Goal: Complete application form: Complete application form

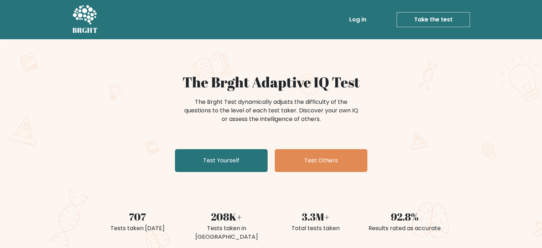
scroll to position [71, 0]
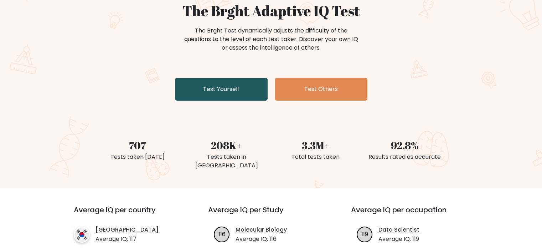
click at [242, 85] on link "Test Yourself" at bounding box center [221, 89] width 93 height 23
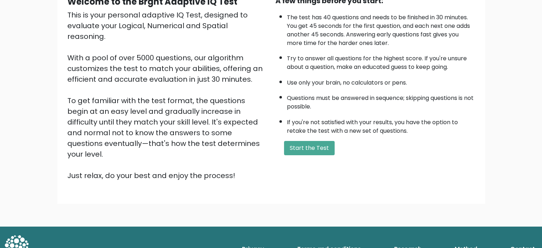
scroll to position [78, 0]
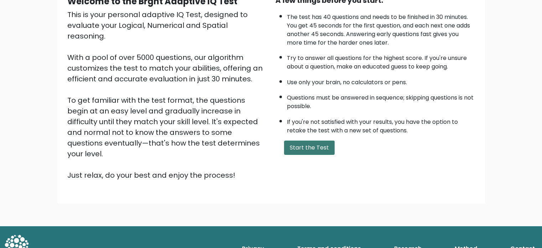
click at [316, 143] on button "Start the Test" at bounding box center [309, 147] width 51 height 14
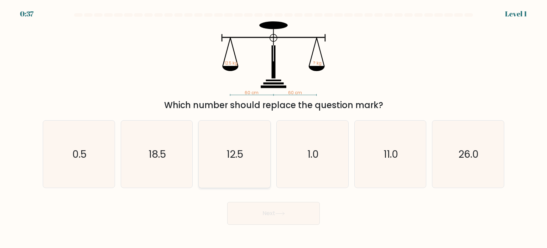
click at [228, 158] on text "12.5" at bounding box center [235, 153] width 17 height 14
click at [274, 128] on input "c. 12.5" at bounding box center [274, 126] width 0 height 4
radio input "true"
click at [268, 217] on button "Next" at bounding box center [273, 213] width 93 height 23
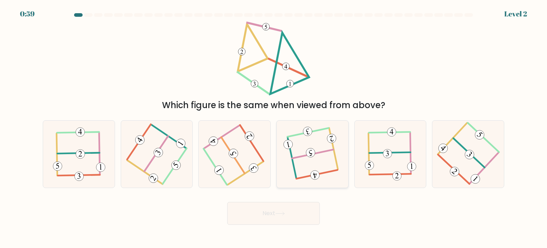
click at [305, 159] on icon at bounding box center [312, 154] width 53 height 54
click at [274, 128] on input "d." at bounding box center [274, 126] width 0 height 4
radio input "true"
click at [292, 217] on button "Next" at bounding box center [273, 213] width 93 height 23
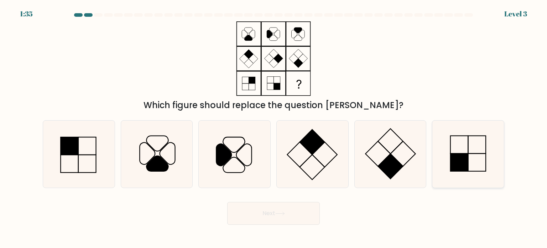
click at [465, 156] on rect at bounding box center [460, 162] width 18 height 18
click at [274, 128] on input "f." at bounding box center [274, 126] width 0 height 4
radio input "true"
click at [261, 204] on button "Next" at bounding box center [273, 213] width 93 height 23
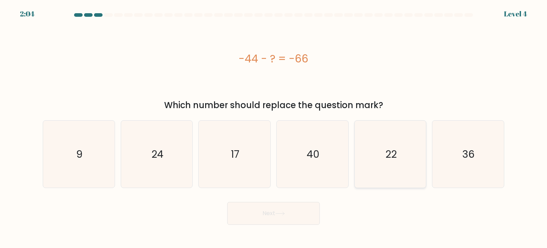
click at [364, 142] on icon "22" at bounding box center [390, 153] width 67 height 67
click at [274, 128] on input "e. 22" at bounding box center [274, 126] width 0 height 4
radio input "true"
click at [282, 227] on body "2:03 Level 4 a." at bounding box center [273, 124] width 547 height 248
click at [279, 216] on button "Next" at bounding box center [273, 213] width 93 height 23
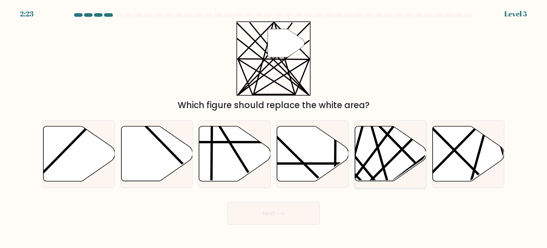
click at [378, 161] on icon at bounding box center [391, 153] width 72 height 55
click at [274, 128] on input "e." at bounding box center [274, 126] width 0 height 4
radio input "true"
click at [281, 211] on button "Next" at bounding box center [273, 213] width 93 height 23
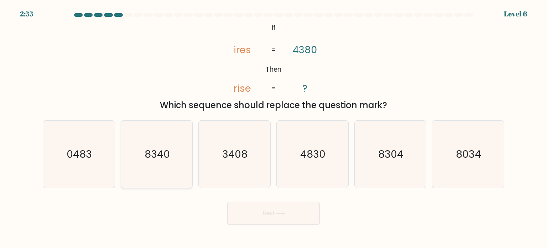
click at [130, 180] on icon "8340" at bounding box center [156, 153] width 67 height 67
click at [274, 128] on input "b. 8340" at bounding box center [274, 126] width 0 height 4
radio input "true"
click at [261, 218] on button "Next" at bounding box center [273, 213] width 93 height 23
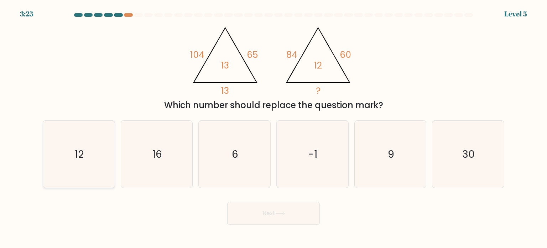
click at [97, 161] on icon "12" at bounding box center [78, 153] width 67 height 67
click at [274, 128] on input "a. 12" at bounding box center [274, 126] width 0 height 4
radio input "true"
click at [288, 210] on button "Next" at bounding box center [273, 213] width 93 height 23
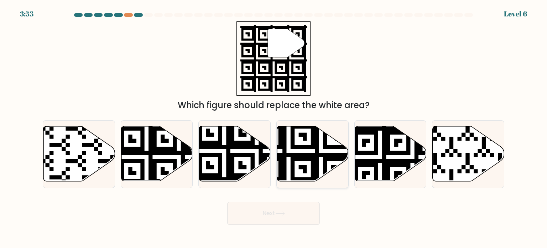
click at [305, 129] on icon at bounding box center [313, 153] width 72 height 55
click at [274, 128] on input "d." at bounding box center [274, 126] width 0 height 4
radio input "true"
click at [272, 211] on button "Next" at bounding box center [273, 213] width 93 height 23
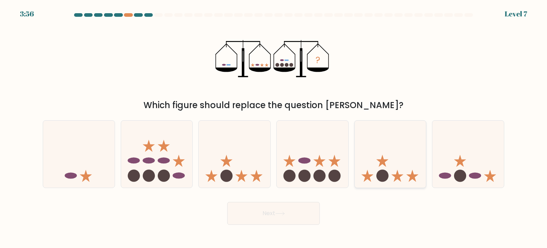
click at [376, 176] on icon at bounding box center [391, 153] width 72 height 59
click at [274, 128] on input "e." at bounding box center [274, 126] width 0 height 4
radio input "true"
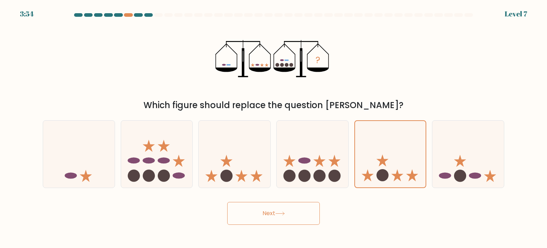
click at [284, 211] on button "Next" at bounding box center [273, 213] width 93 height 23
click at [277, 215] on icon at bounding box center [281, 213] width 10 height 4
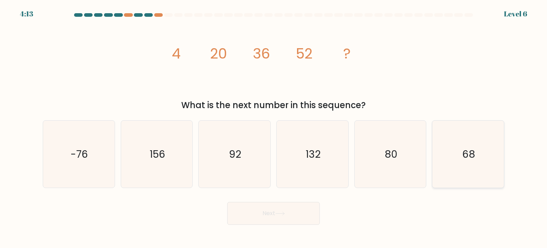
click at [439, 146] on icon "68" at bounding box center [468, 153] width 67 height 67
click at [274, 128] on input "f. 68" at bounding box center [274, 126] width 0 height 4
radio input "true"
click at [289, 220] on button "Next" at bounding box center [273, 213] width 93 height 23
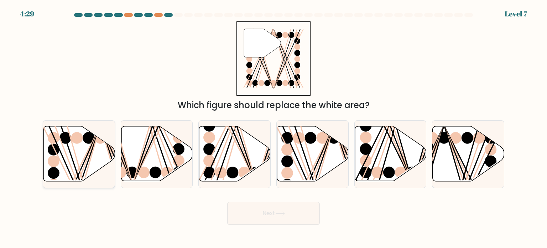
click at [66, 160] on icon at bounding box center [79, 153] width 72 height 55
click at [274, 128] on input "a." at bounding box center [274, 126] width 0 height 4
radio input "true"
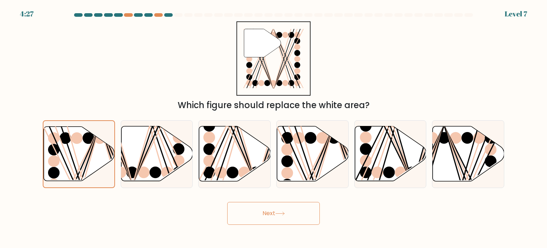
click at [284, 206] on button "Next" at bounding box center [273, 213] width 93 height 23
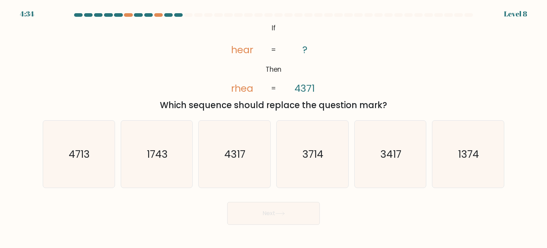
drag, startPoint x: 310, startPoint y: 166, endPoint x: 268, endPoint y: 206, distance: 57.0
click at [309, 166] on icon "3714" at bounding box center [312, 153] width 67 height 67
click at [274, 128] on input "d. 3714" at bounding box center [274, 126] width 0 height 4
radio input "true"
click at [281, 210] on button "Next" at bounding box center [273, 213] width 93 height 23
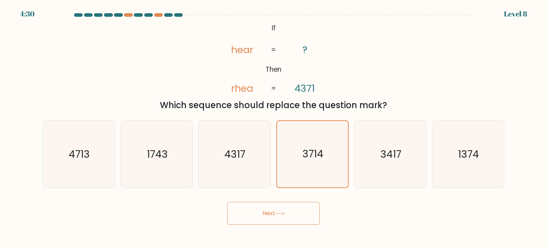
click at [278, 213] on icon at bounding box center [281, 213] width 10 height 4
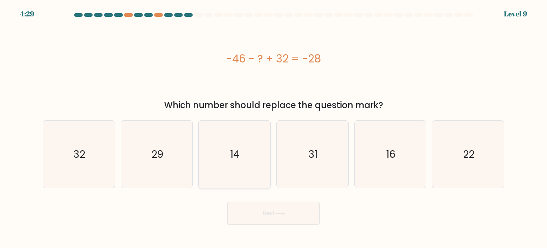
click at [238, 166] on icon "14" at bounding box center [234, 153] width 67 height 67
click at [274, 128] on input "c. 14" at bounding box center [274, 126] width 0 height 4
radio input "true"
click at [277, 217] on button "Next" at bounding box center [273, 213] width 93 height 23
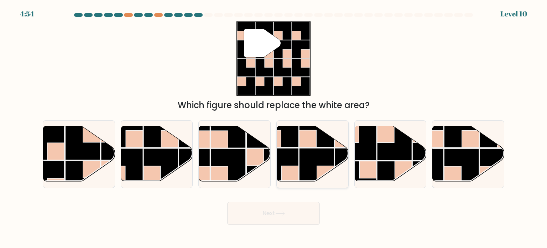
click at [289, 144] on rect at bounding box center [281, 129] width 35 height 35
click at [274, 128] on input "d." at bounding box center [274, 126] width 0 height 4
radio input "true"
click at [264, 211] on button "Next" at bounding box center [273, 213] width 93 height 23
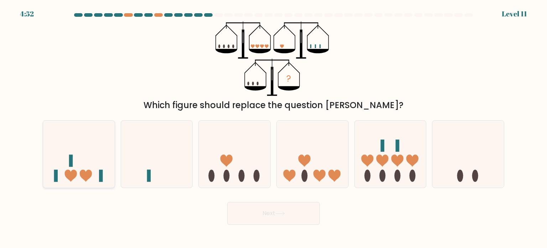
click at [106, 174] on icon at bounding box center [79, 153] width 72 height 59
click at [274, 128] on input "a." at bounding box center [274, 126] width 0 height 4
radio input "true"
click at [278, 214] on icon at bounding box center [281, 213] width 10 height 4
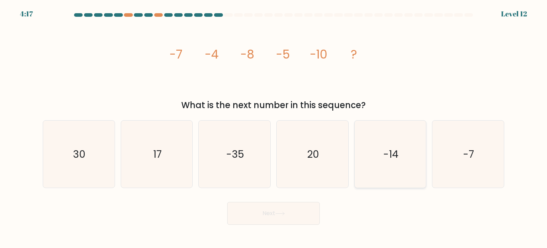
click at [389, 153] on text "-14" at bounding box center [390, 153] width 15 height 14
click at [274, 128] on input "e. -14" at bounding box center [274, 126] width 0 height 4
radio input "true"
click at [295, 213] on button "Next" at bounding box center [273, 213] width 93 height 23
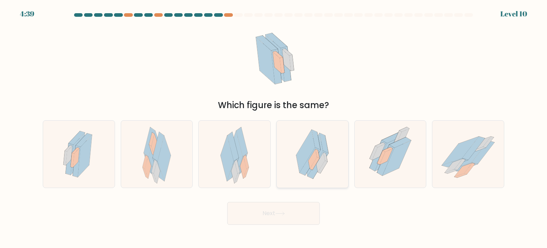
click at [324, 163] on icon at bounding box center [323, 166] width 10 height 13
click at [274, 128] on input "d." at bounding box center [274, 126] width 0 height 4
radio input "true"
click at [277, 210] on button "Next" at bounding box center [273, 213] width 93 height 23
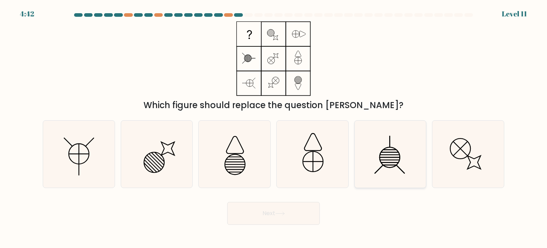
click at [365, 146] on icon at bounding box center [390, 153] width 67 height 67
click at [274, 128] on input "e." at bounding box center [274, 126] width 0 height 4
radio input "true"
click at [284, 220] on button "Next" at bounding box center [273, 213] width 93 height 23
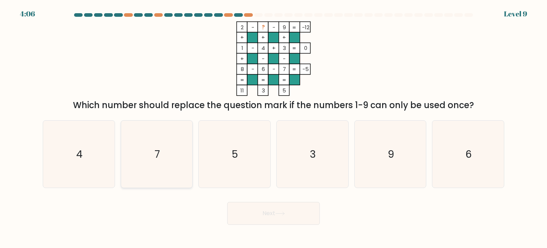
click at [174, 158] on icon "7" at bounding box center [156, 153] width 67 height 67
click at [274, 128] on input "b. 7" at bounding box center [274, 126] width 0 height 4
radio input "true"
click at [264, 215] on button "Next" at bounding box center [273, 213] width 93 height 23
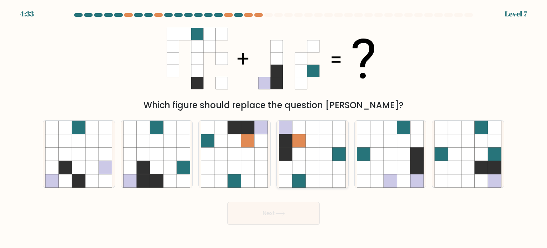
click at [321, 154] on icon at bounding box center [326, 154] width 14 height 14
click at [274, 128] on input "d." at bounding box center [274, 126] width 0 height 4
radio input "true"
click at [171, 155] on icon at bounding box center [171, 154] width 14 height 14
click at [274, 128] on input "b." at bounding box center [274, 126] width 0 height 4
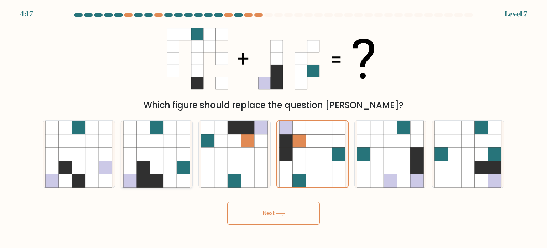
radio input "true"
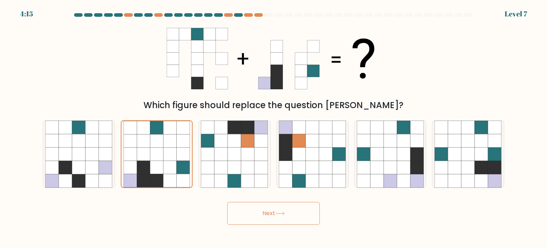
click at [295, 214] on button "Next" at bounding box center [273, 213] width 93 height 23
click at [278, 212] on icon at bounding box center [281, 213] width 10 height 4
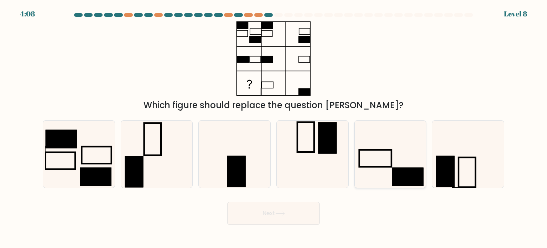
click at [383, 143] on icon at bounding box center [390, 153] width 67 height 67
click at [274, 128] on input "e." at bounding box center [274, 126] width 0 height 4
radio input "true"
click at [277, 215] on button "Next" at bounding box center [273, 213] width 93 height 23
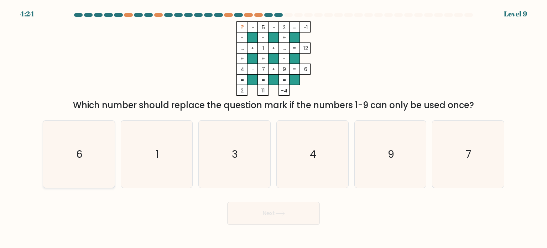
click at [67, 164] on icon "6" at bounding box center [78, 153] width 67 height 67
click at [274, 128] on input "a. 6" at bounding box center [274, 126] width 0 height 4
radio input "true"
click at [294, 212] on button "Next" at bounding box center [273, 213] width 93 height 23
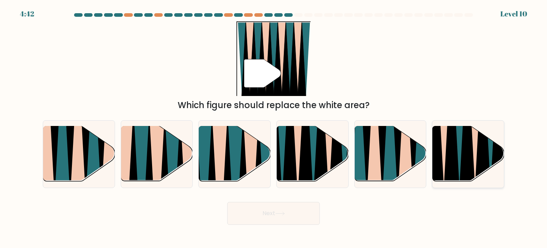
click at [438, 154] on icon at bounding box center [436, 126] width 16 height 143
click at [274, 128] on input "f." at bounding box center [274, 126] width 0 height 4
radio input "true"
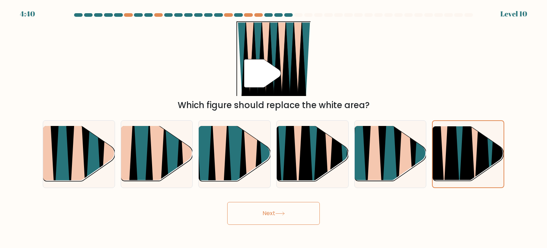
click at [263, 210] on button "Next" at bounding box center [273, 213] width 93 height 23
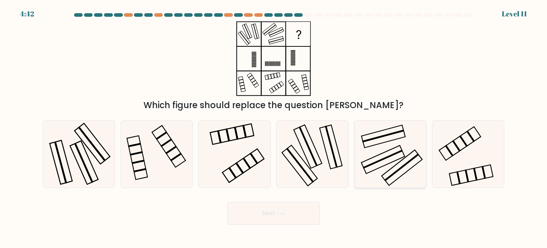
click at [391, 168] on rect at bounding box center [402, 168] width 41 height 36
click at [274, 128] on input "e." at bounding box center [274, 126] width 0 height 4
radio input "true"
click at [292, 210] on button "Next" at bounding box center [273, 213] width 93 height 23
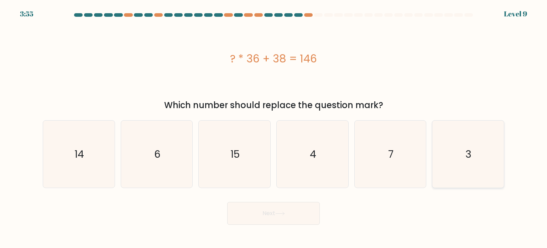
click at [450, 153] on icon "3" at bounding box center [468, 153] width 67 height 67
click at [274, 128] on input "f. 3" at bounding box center [274, 126] width 0 height 4
radio input "true"
click at [292, 213] on button "Next" at bounding box center [273, 213] width 93 height 23
click at [270, 215] on button "Next" at bounding box center [273, 213] width 93 height 23
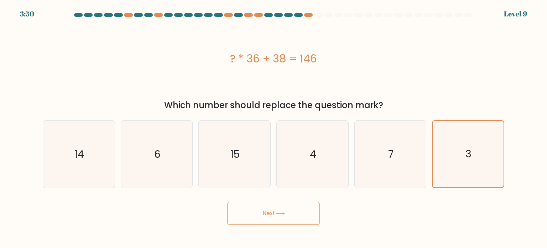
click at [274, 213] on button "Next" at bounding box center [273, 213] width 93 height 23
click at [276, 211] on button "Next" at bounding box center [273, 213] width 93 height 23
click at [361, 206] on div "Next" at bounding box center [273, 210] width 470 height 28
click at [455, 151] on icon "3" at bounding box center [468, 154] width 66 height 66
click at [274, 128] on input "f. 3" at bounding box center [274, 126] width 0 height 4
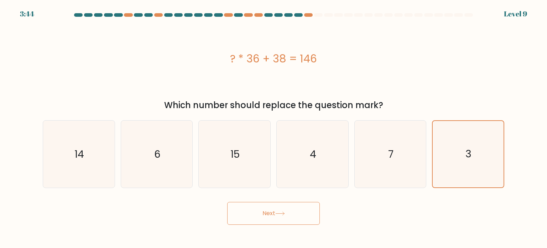
click at [286, 211] on button "Next" at bounding box center [273, 213] width 93 height 23
click at [380, 218] on div "Next" at bounding box center [273, 210] width 470 height 28
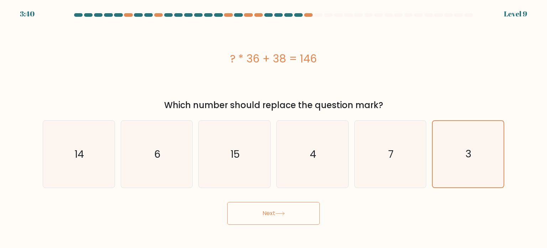
click at [303, 217] on button "Next" at bounding box center [273, 213] width 93 height 23
click at [288, 214] on button "Next" at bounding box center [273, 213] width 93 height 23
click at [324, 151] on icon "4" at bounding box center [312, 153] width 67 height 67
click at [274, 128] on input "d. 4" at bounding box center [274, 126] width 0 height 4
radio input "true"
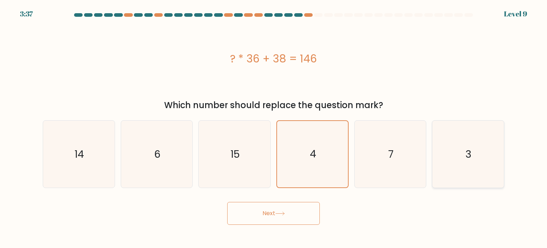
click at [458, 151] on icon "3" at bounding box center [468, 153] width 67 height 67
click at [274, 128] on input "f. 3" at bounding box center [274, 126] width 0 height 4
radio input "true"
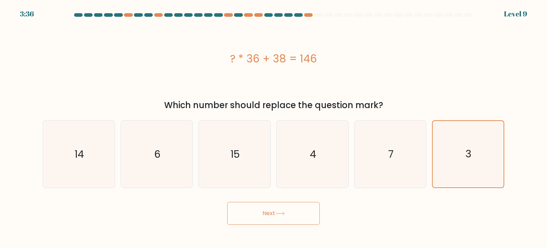
click at [279, 210] on button "Next" at bounding box center [273, 213] width 93 height 23
click at [272, 212] on button "Next" at bounding box center [273, 213] width 93 height 23
click at [227, 202] on button "Next" at bounding box center [273, 213] width 93 height 23
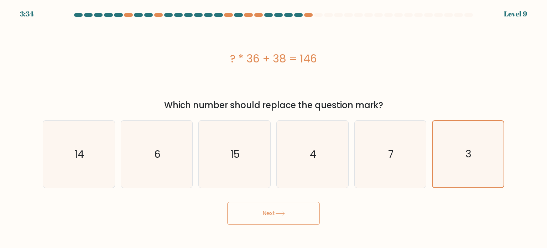
click at [227, 202] on button "Next" at bounding box center [273, 213] width 93 height 23
click at [280, 212] on icon at bounding box center [281, 213] width 10 height 4
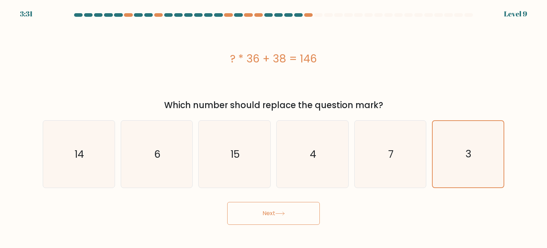
click at [279, 213] on icon at bounding box center [281, 213] width 10 height 4
click at [280, 213] on icon at bounding box center [281, 213] width 10 height 4
click at [280, 212] on icon at bounding box center [281, 213] width 10 height 4
click at [470, 151] on text "3" at bounding box center [469, 154] width 6 height 14
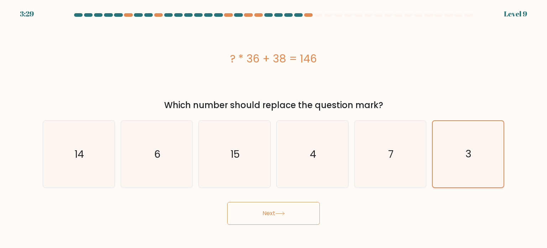
click at [274, 128] on input "f. 3" at bounding box center [274, 126] width 0 height 4
click at [271, 211] on button "Next" at bounding box center [273, 213] width 93 height 23
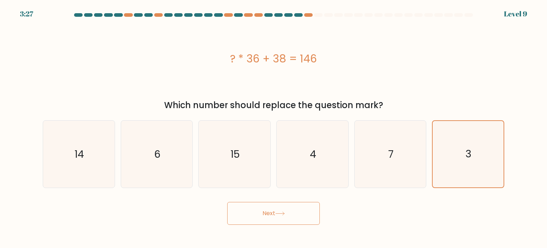
click at [271, 211] on button "Next" at bounding box center [273, 213] width 93 height 23
click at [393, 164] on icon "7" at bounding box center [390, 153] width 67 height 67
click at [274, 128] on input "e. 7" at bounding box center [274, 126] width 0 height 4
radio input "true"
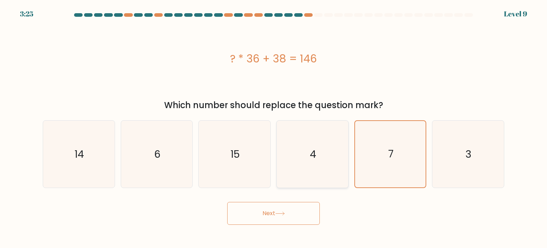
click at [313, 161] on icon "4" at bounding box center [312, 153] width 67 height 67
click at [466, 158] on text "3" at bounding box center [469, 153] width 6 height 14
click at [274, 128] on input "f. 3" at bounding box center [274, 126] width 0 height 4
radio input "true"
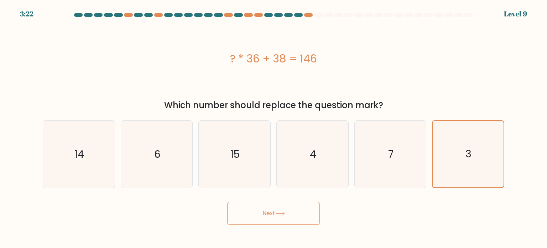
click at [321, 19] on div at bounding box center [273, 16] width 470 height 6
click at [289, 212] on button "Next" at bounding box center [273, 213] width 93 height 23
click at [288, 211] on button "Next" at bounding box center [273, 213] width 93 height 23
drag, startPoint x: 287, startPoint y: 210, endPoint x: 220, endPoint y: 9, distance: 211.9
click at [287, 208] on button "Next" at bounding box center [273, 213] width 93 height 23
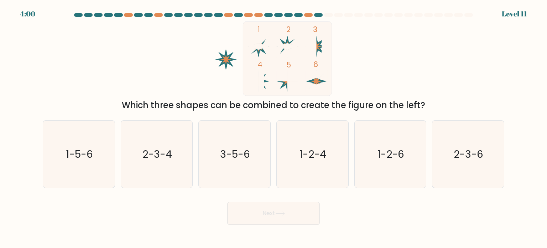
click at [207, 75] on icon "1 2 3 4 5 6" at bounding box center [274, 58] width 192 height 74
click at [403, 153] on text "1-2-6" at bounding box center [391, 153] width 27 height 14
click at [274, 128] on input "e. 1-2-6" at bounding box center [274, 126] width 0 height 4
radio input "true"
click at [279, 220] on button "Next" at bounding box center [273, 213] width 93 height 23
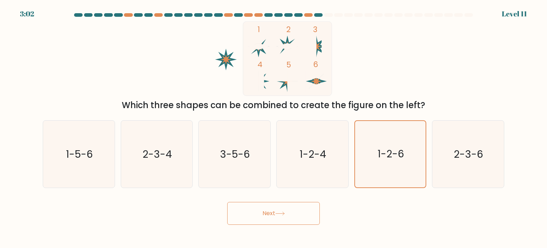
click at [277, 213] on icon at bounding box center [281, 213] width 10 height 4
click at [273, 210] on button "Next" at bounding box center [273, 213] width 93 height 23
click at [277, 210] on button "Next" at bounding box center [273, 213] width 93 height 23
click at [276, 211] on button "Next" at bounding box center [273, 213] width 93 height 23
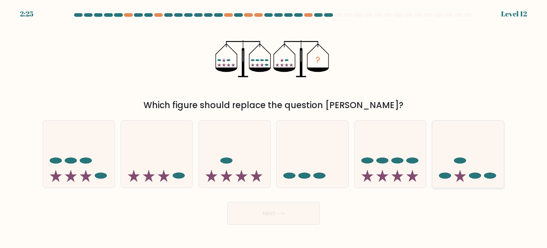
click at [464, 172] on icon at bounding box center [469, 153] width 72 height 59
click at [274, 128] on input "f." at bounding box center [274, 126] width 0 height 4
radio input "true"
click at [284, 216] on button "Next" at bounding box center [273, 213] width 93 height 23
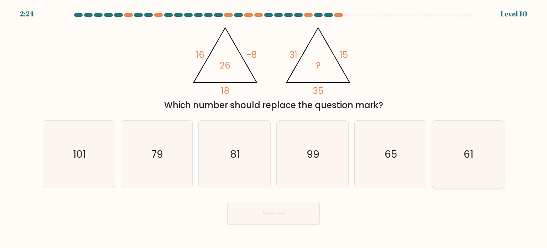
click at [451, 173] on icon "61" at bounding box center [468, 153] width 67 height 67
click at [274, 128] on input "f. 61" at bounding box center [274, 126] width 0 height 4
radio input "true"
click at [260, 219] on button "Next" at bounding box center [273, 213] width 93 height 23
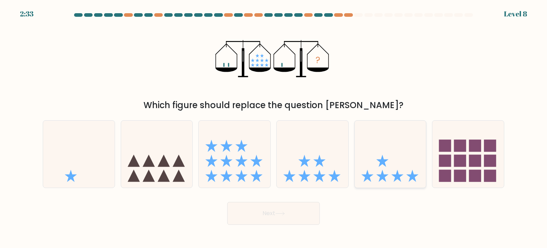
click at [379, 167] on icon at bounding box center [391, 153] width 72 height 59
click at [274, 128] on input "e." at bounding box center [274, 126] width 0 height 4
radio input "true"
click at [288, 212] on button "Next" at bounding box center [273, 213] width 93 height 23
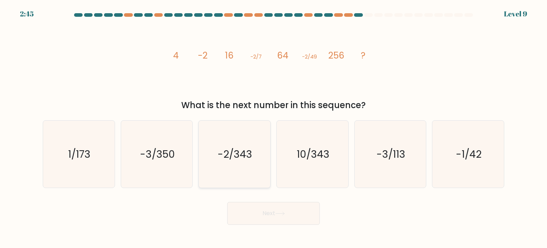
click at [210, 165] on icon "-2/343" at bounding box center [234, 153] width 67 height 67
click at [274, 128] on input "c. -2/343" at bounding box center [274, 126] width 0 height 4
radio input "true"
click at [269, 212] on button "Next" at bounding box center [273, 213] width 93 height 23
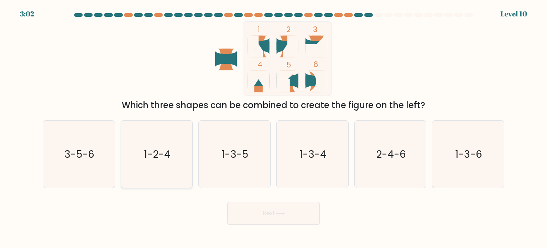
click at [157, 162] on icon "1-2-4" at bounding box center [156, 153] width 67 height 67
click at [274, 128] on input "b. 1-2-4" at bounding box center [274, 126] width 0 height 4
radio input "true"
click at [275, 210] on button "Next" at bounding box center [273, 213] width 93 height 23
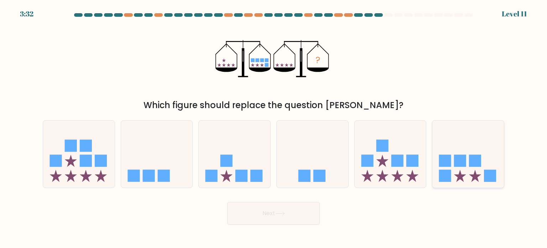
click at [468, 170] on icon at bounding box center [469, 153] width 72 height 59
click at [274, 128] on input "f." at bounding box center [274, 126] width 0 height 4
radio input "true"
click at [297, 211] on button "Next" at bounding box center [273, 213] width 93 height 23
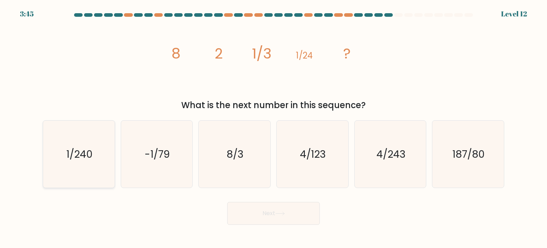
click at [72, 146] on icon "1/240" at bounding box center [78, 153] width 67 height 67
click at [274, 128] on input "a. 1/240" at bounding box center [274, 126] width 0 height 4
radio input "true"
click at [259, 212] on button "Next" at bounding box center [273, 213] width 93 height 23
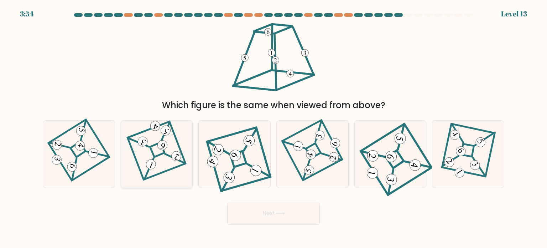
click at [150, 150] on icon at bounding box center [156, 154] width 47 height 54
click at [274, 128] on input "b." at bounding box center [274, 126] width 0 height 4
radio input "true"
click at [282, 211] on button "Next" at bounding box center [273, 213] width 93 height 23
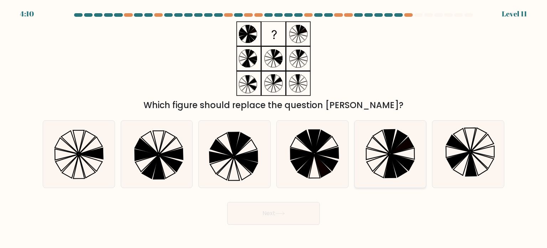
click at [401, 157] on icon at bounding box center [402, 162] width 23 height 16
click at [274, 128] on input "e." at bounding box center [274, 126] width 0 height 4
radio input "true"
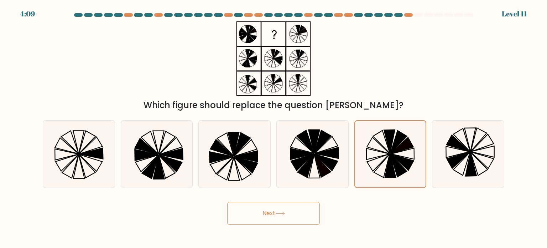
click at [286, 209] on button "Next" at bounding box center [273, 213] width 93 height 23
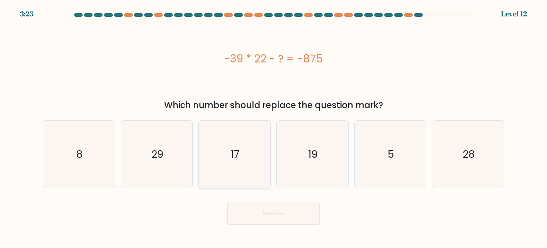
click at [221, 145] on icon "17" at bounding box center [234, 153] width 67 height 67
click at [274, 128] on input "c. 17" at bounding box center [274, 126] width 0 height 4
radio input "true"
click at [278, 211] on button "Next" at bounding box center [273, 213] width 93 height 23
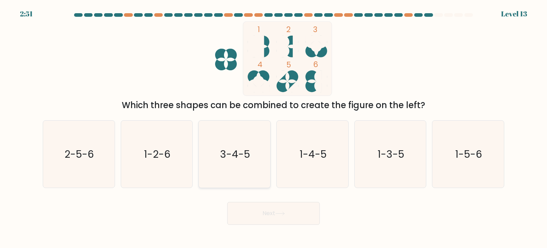
click at [222, 158] on text "3-4-5" at bounding box center [236, 153] width 30 height 14
click at [274, 128] on input "c. 3-4-5" at bounding box center [274, 126] width 0 height 4
radio input "true"
click at [271, 211] on button "Next" at bounding box center [273, 213] width 93 height 23
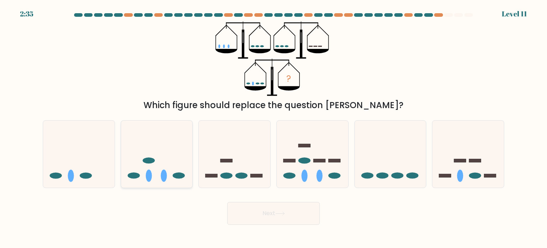
click at [157, 172] on icon at bounding box center [157, 153] width 72 height 59
click at [274, 128] on input "b." at bounding box center [274, 126] width 0 height 4
radio input "true"
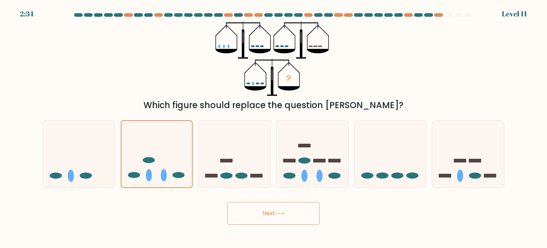
click at [272, 213] on button "Next" at bounding box center [273, 213] width 93 height 23
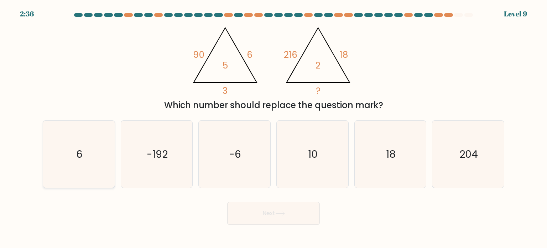
click at [74, 147] on icon "6" at bounding box center [78, 153] width 67 height 67
click at [274, 128] on input "a. 6" at bounding box center [274, 126] width 0 height 4
radio input "true"
click at [282, 208] on button "Next" at bounding box center [273, 213] width 93 height 23
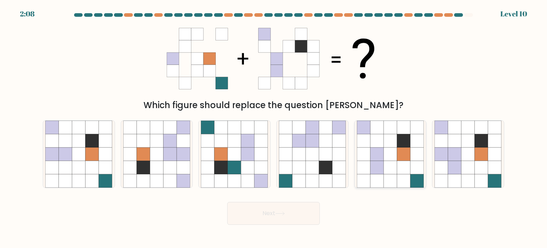
click at [390, 151] on icon at bounding box center [391, 154] width 14 height 14
click at [274, 128] on input "e." at bounding box center [274, 126] width 0 height 4
radio input "true"
click at [170, 162] on icon at bounding box center [171, 167] width 14 height 14
click at [274, 128] on input "b." at bounding box center [274, 126] width 0 height 4
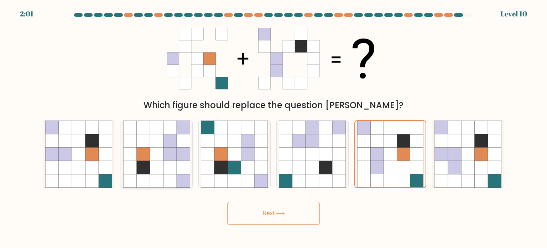
radio input "true"
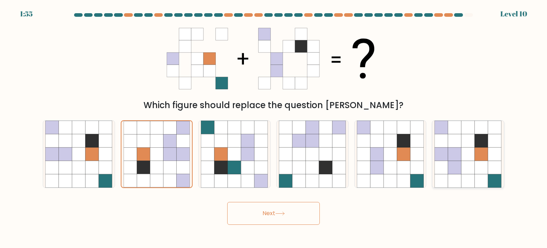
click at [488, 160] on icon at bounding box center [482, 154] width 14 height 14
click at [274, 128] on input "f." at bounding box center [274, 126] width 0 height 4
radio input "true"
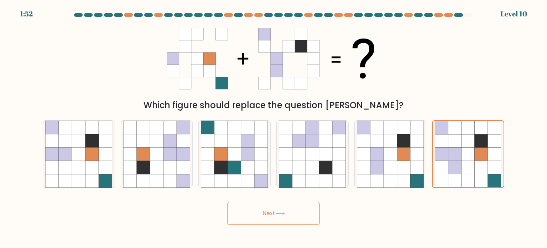
click at [294, 211] on button "Next" at bounding box center [273, 213] width 93 height 23
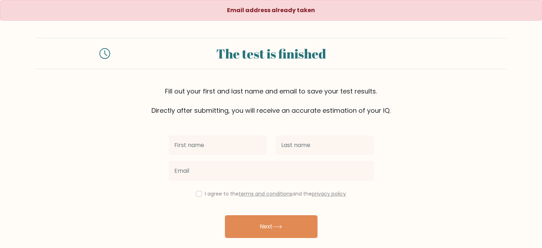
click at [230, 151] on input "text" at bounding box center [218, 145] width 98 height 20
type input "jewel ann"
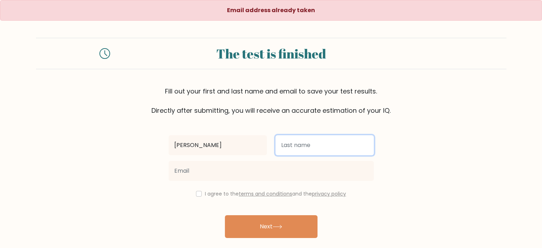
click at [306, 146] on input "text" at bounding box center [325, 145] width 98 height 20
type input "ocile"
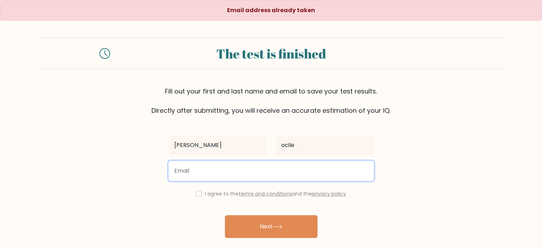
click at [249, 169] on input "email" at bounding box center [271, 171] width 205 height 20
click at [190, 171] on input "jewelocile@gmail.com" at bounding box center [271, 171] width 205 height 20
type input "jewelannocile@gmail.com"
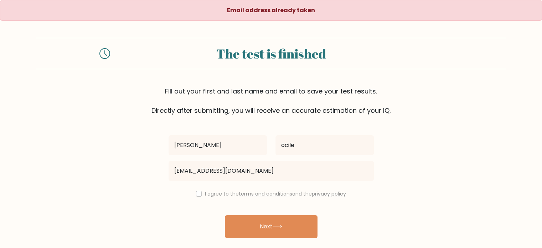
click at [198, 198] on div "jewel ann ocile jewelannocile@gmail.com I agree to the terms and conditions and…" at bounding box center [271, 184] width 214 height 139
click at [198, 195] on input "checkbox" at bounding box center [199, 194] width 6 height 6
checkbox input "true"
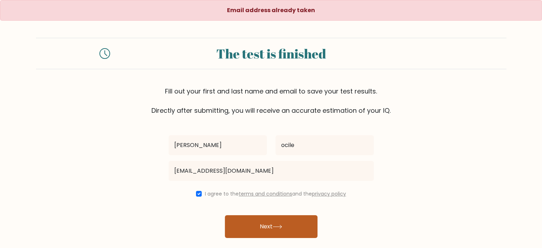
click at [267, 225] on button "Next" at bounding box center [271, 226] width 93 height 23
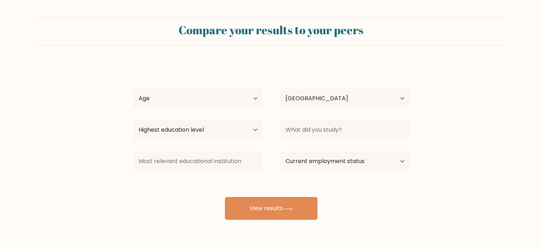
select select "PH"
click at [191, 100] on select "Age Under [DEMOGRAPHIC_DATA] [DEMOGRAPHIC_DATA] [DEMOGRAPHIC_DATA] [DEMOGRAPHIC…" at bounding box center [198, 98] width 130 height 20
select select "18_24"
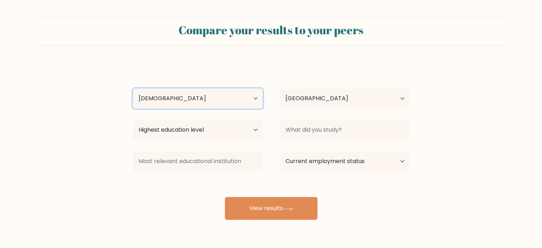
click at [133, 88] on select "Age Under [DEMOGRAPHIC_DATA] [DEMOGRAPHIC_DATA] [DEMOGRAPHIC_DATA] [DEMOGRAPHIC…" at bounding box center [198, 98] width 130 height 20
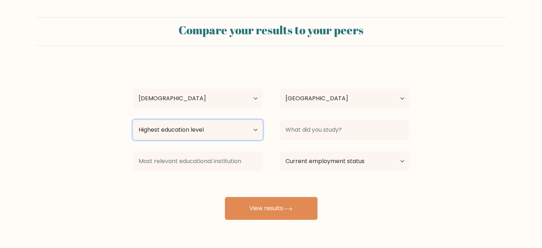
click at [194, 129] on select "Highest education level No schooling Primary Lower Secondary Upper Secondary Oc…" at bounding box center [198, 130] width 130 height 20
select select "lower_secondary"
click at [133, 120] on select "Highest education level No schooling Primary Lower Secondary Upper Secondary Oc…" at bounding box center [198, 130] width 130 height 20
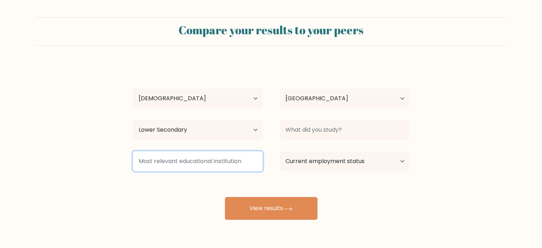
click at [202, 162] on input at bounding box center [198, 161] width 130 height 20
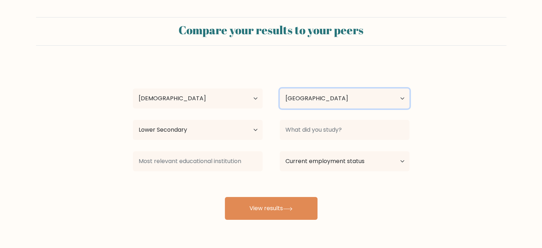
click at [322, 99] on select "Country Afghanistan Albania Algeria American Samoa Andorra Angola Anguilla Anta…" at bounding box center [345, 98] width 130 height 20
click at [217, 76] on div "jewel ann ocile Age Under 18 years old 18-24 years old 25-34 years old 35-44 ye…" at bounding box center [271, 141] width 285 height 157
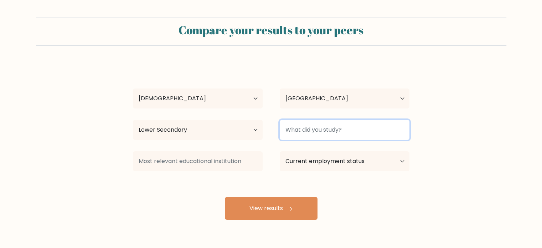
click at [321, 131] on input at bounding box center [345, 130] width 130 height 20
click at [332, 133] on input at bounding box center [345, 130] width 130 height 20
click at [329, 128] on input "bsoa" at bounding box center [345, 130] width 130 height 20
type input "bsoa"
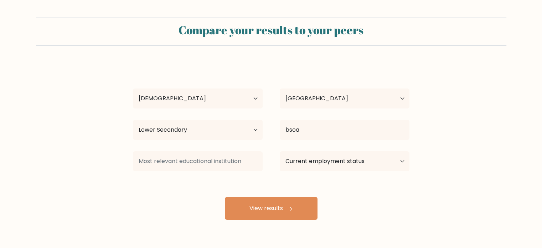
click at [444, 125] on form "Compare your results to your peers jewel ann ocile Age Under 18 years old 18-24…" at bounding box center [271, 118] width 542 height 202
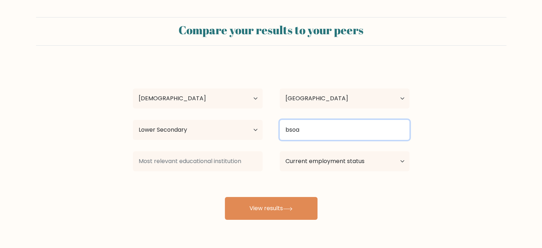
click at [365, 130] on input "bsoa" at bounding box center [345, 130] width 130 height 20
drag, startPoint x: 365, startPoint y: 130, endPoint x: 262, endPoint y: 130, distance: 102.6
click at [262, 130] on div "Highest education level No schooling Primary Lower Secondary Upper Secondary Oc…" at bounding box center [271, 130] width 294 height 26
type input "b"
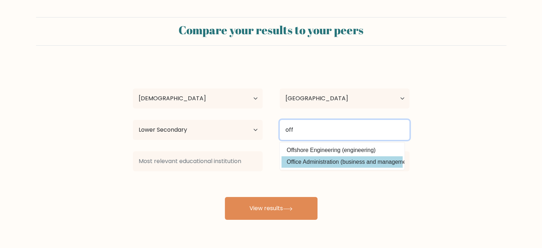
type input "off"
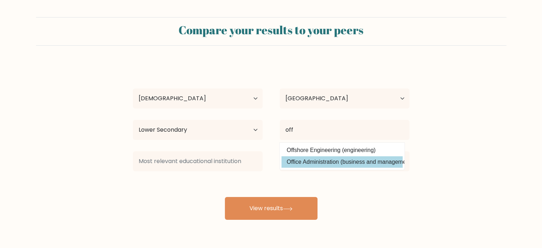
click at [314, 161] on div "jewel ann ocile Age Under 18 years old 18-24 years old 25-34 years old 35-44 ye…" at bounding box center [271, 141] width 285 height 157
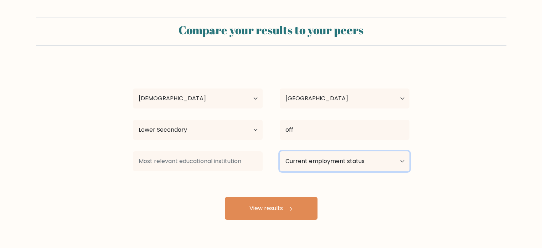
click at [319, 161] on select "Current employment status Employed Student Retired Other / prefer not to answer" at bounding box center [345, 161] width 130 height 20
select select "student"
click at [280, 151] on select "Current employment status Employed Student Retired Other / prefer not to answer" at bounding box center [345, 161] width 130 height 20
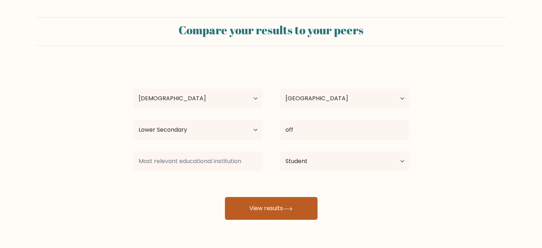
click at [264, 206] on button "View results" at bounding box center [271, 208] width 93 height 23
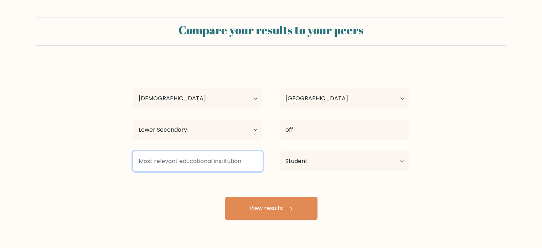
click at [223, 160] on input at bounding box center [198, 161] width 130 height 20
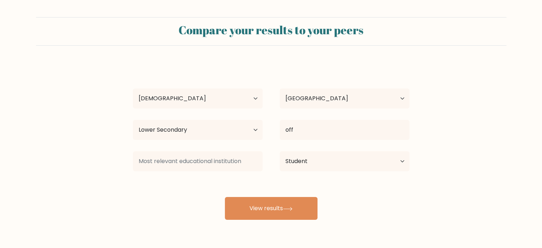
click at [115, 165] on form "Compare your results to your peers jewel ann ocile Age Under 18 years old 18-24…" at bounding box center [271, 118] width 542 height 202
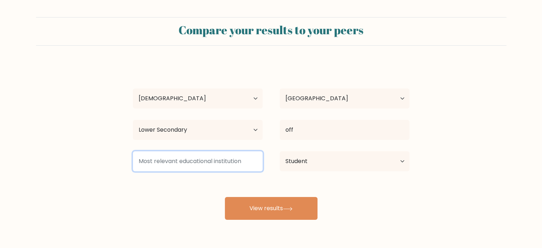
click at [225, 161] on input at bounding box center [198, 161] width 130 height 20
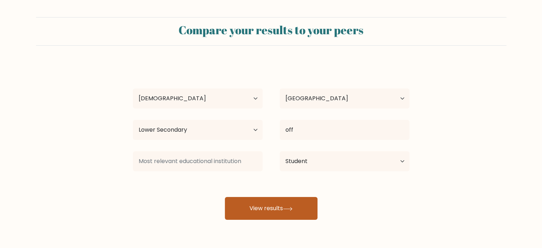
click at [285, 209] on icon at bounding box center [288, 209] width 10 height 4
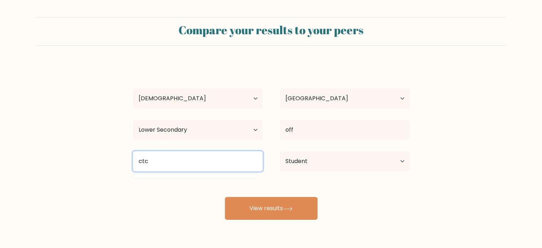
click at [224, 158] on input "ctc" at bounding box center [198, 161] width 130 height 20
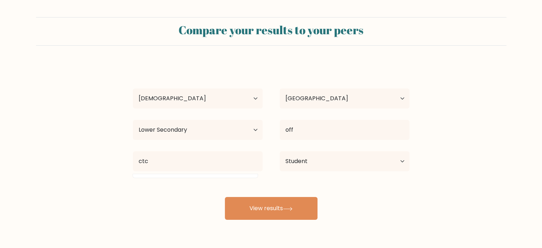
click at [205, 180] on div "jewel ann ocile Age Under 18 years old 18-24 years old 25-34 years old 35-44 ye…" at bounding box center [271, 141] width 285 height 157
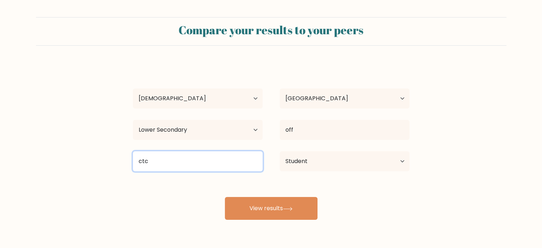
click at [192, 165] on input "ctc" at bounding box center [198, 161] width 130 height 20
type input "c"
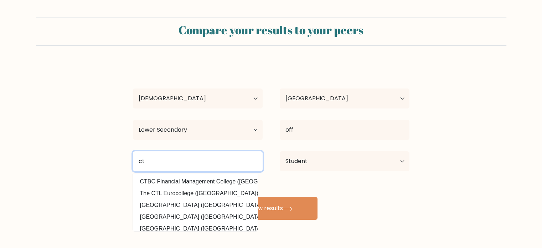
type input "ctc"
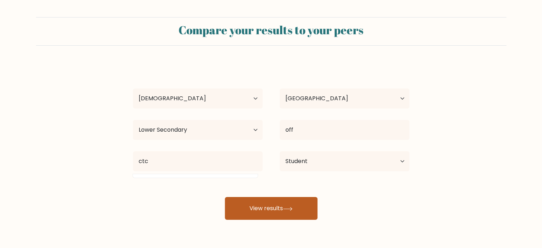
click at [258, 212] on button "View results" at bounding box center [271, 208] width 93 height 23
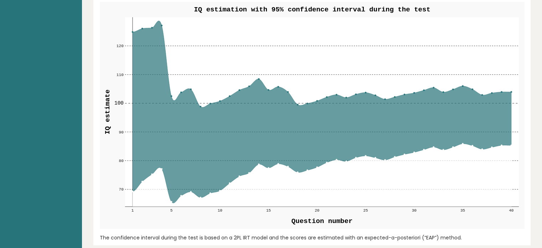
scroll to position [820, 0]
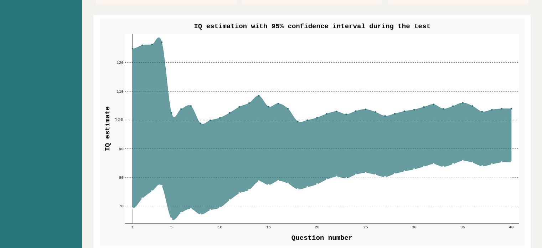
click at [322, 145] on icon at bounding box center [321, 128] width 379 height 182
